Goal: Check status

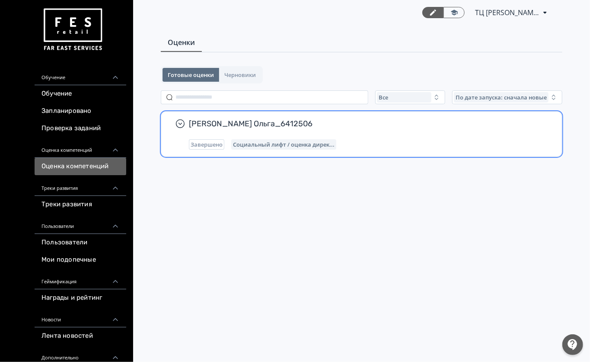
click at [249, 118] on div "[PERSON_NAME] Ольга_6412506 Завершено Социальный лифт / оценка дирек..." at bounding box center [361, 133] width 401 height 45
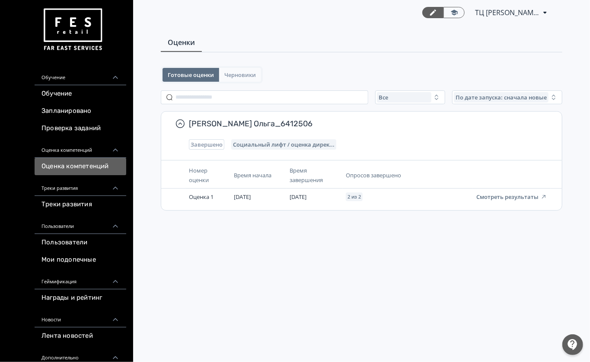
click at [248, 81] on button "Черновики" at bounding box center [240, 75] width 42 height 14
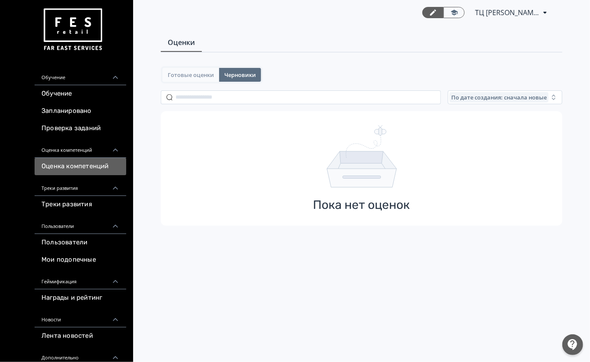
click at [198, 78] on button "Готовые оценки" at bounding box center [190, 75] width 57 height 14
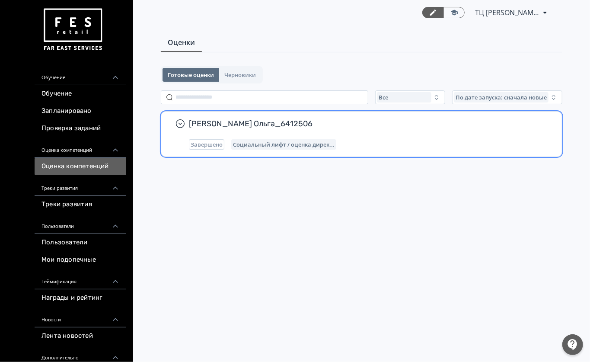
click at [294, 126] on span "[PERSON_NAME] Ольга_6412506" at bounding box center [365, 123] width 352 height 10
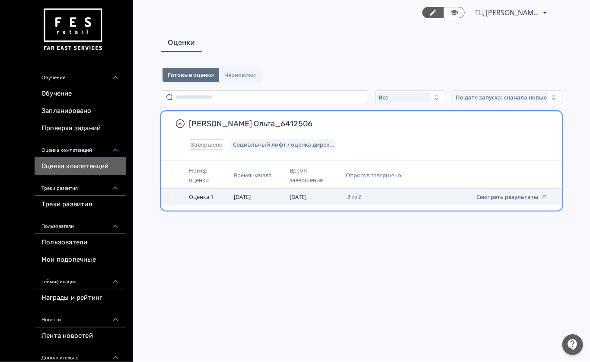
click at [518, 201] on td "Смотреть результаты" at bounding box center [512, 196] width 78 height 16
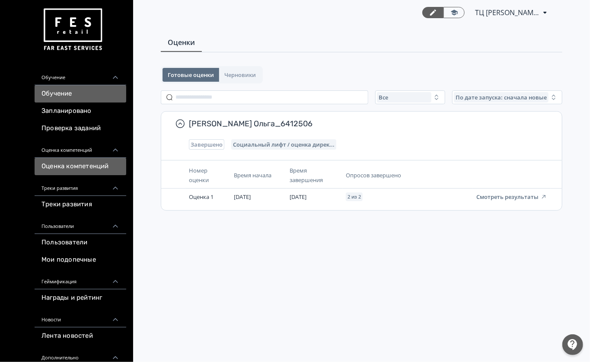
click at [64, 97] on link "Обучение" at bounding box center [81, 93] width 92 height 17
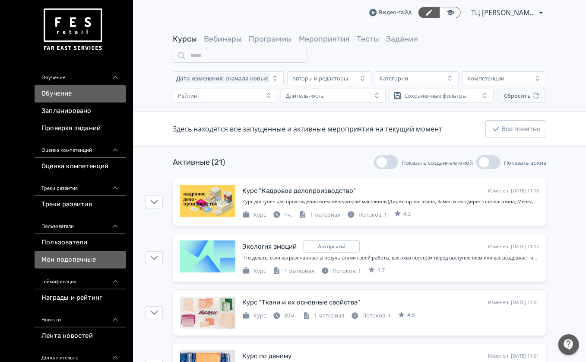
click at [75, 263] on link "Мои подопечные" at bounding box center [81, 259] width 92 height 17
